Goal: Navigation & Orientation: Find specific page/section

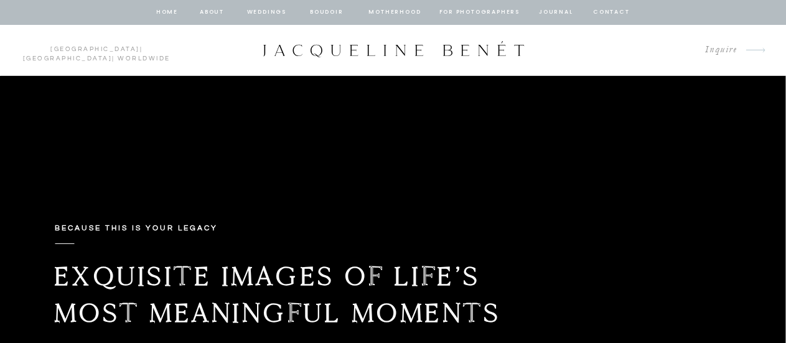
scroll to position [5, 0]
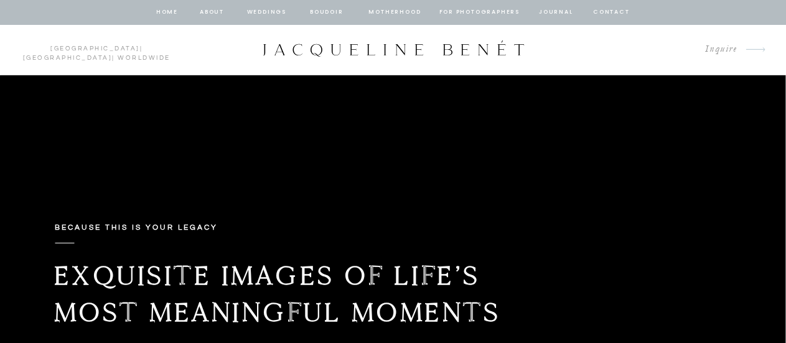
click at [271, 7] on nav "Weddings" at bounding box center [267, 12] width 42 height 11
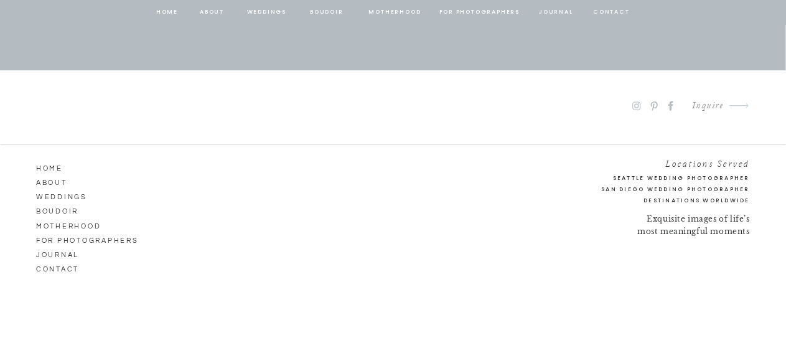
scroll to position [6685, 0]
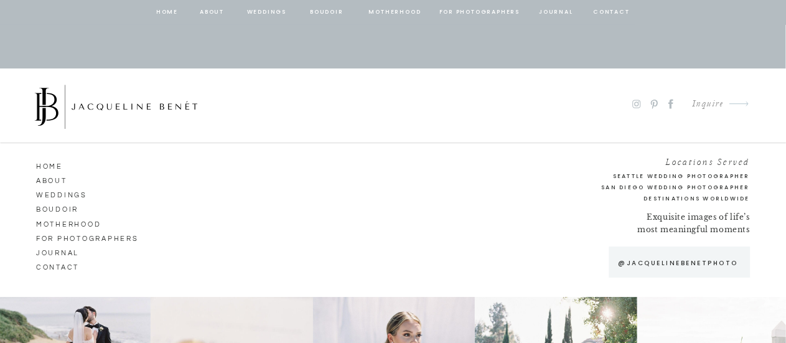
click at [640, 176] on h2 "Seattle Wedding Photographer" at bounding box center [658, 176] width 184 height 11
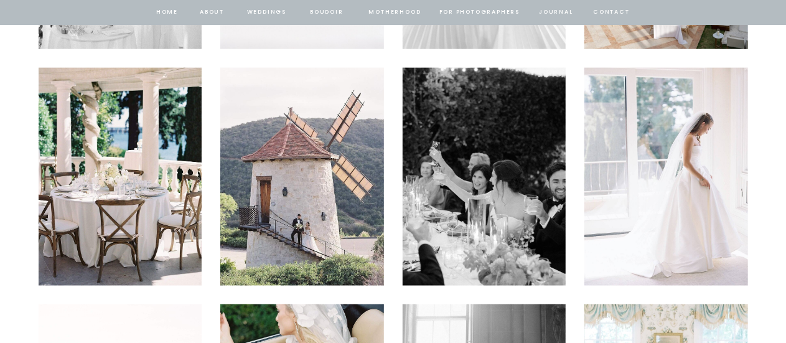
scroll to position [3138, 0]
